Goal: Navigation & Orientation: Understand site structure

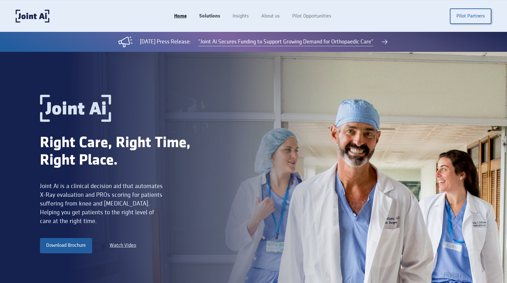
click at [207, 16] on link "Solutions" at bounding box center [209, 16] width 33 height 12
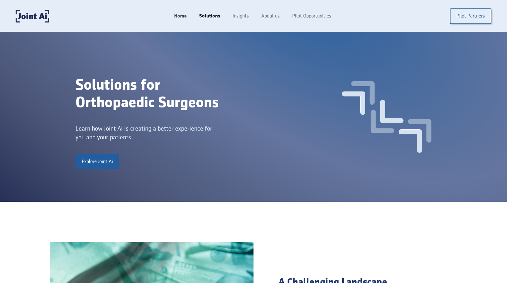
click at [182, 14] on link "Home" at bounding box center [180, 16] width 25 height 12
